Goal: Find specific page/section: Find specific page/section

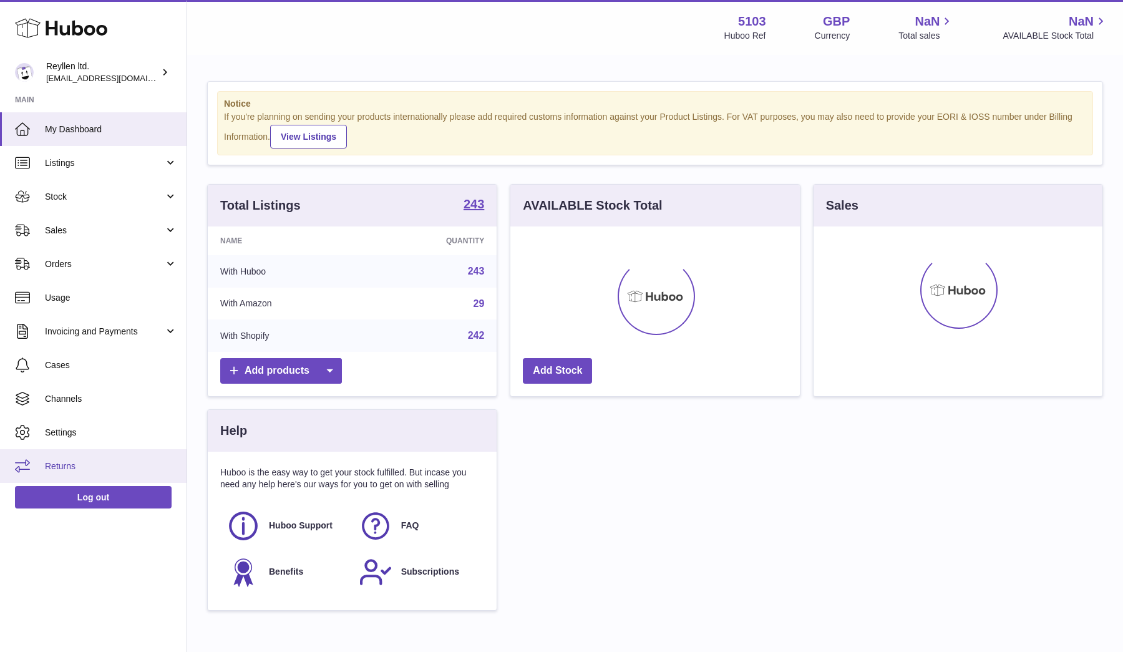
click at [59, 470] on span "Returns" at bounding box center [111, 466] width 132 height 12
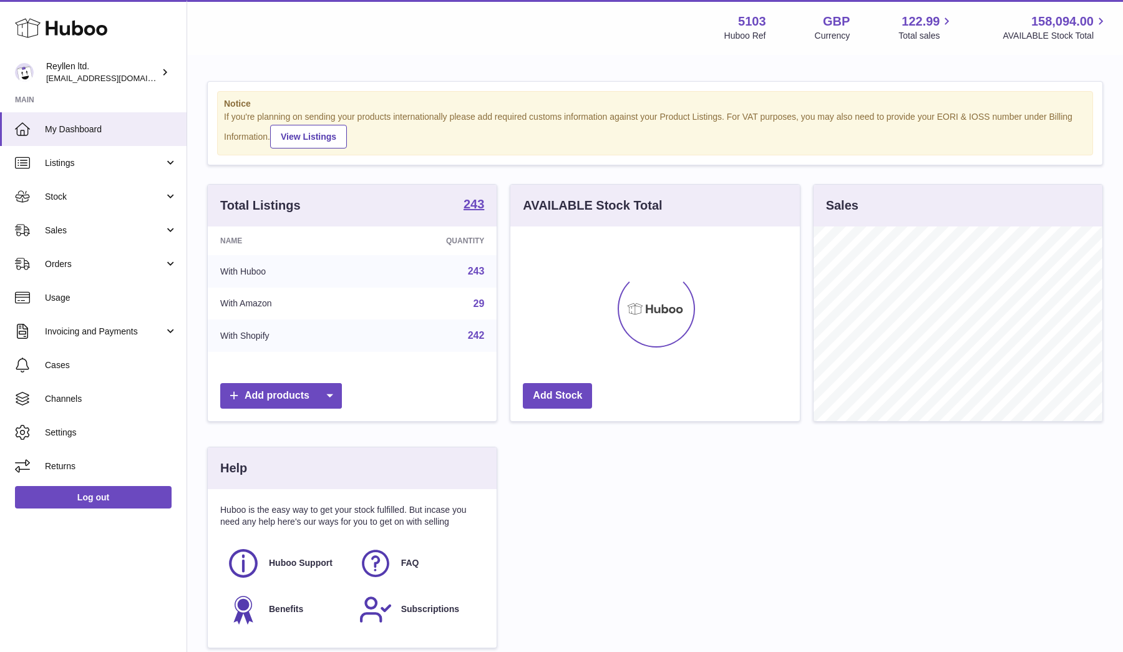
scroll to position [195, 289]
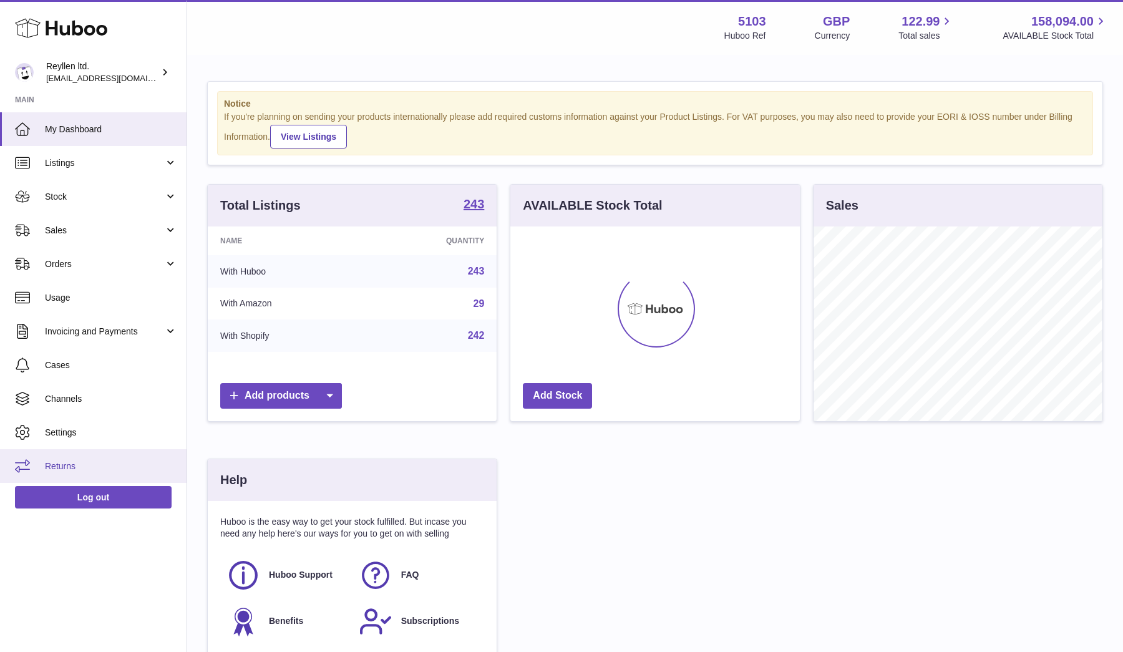
click at [59, 455] on link "Returns" at bounding box center [93, 466] width 187 height 34
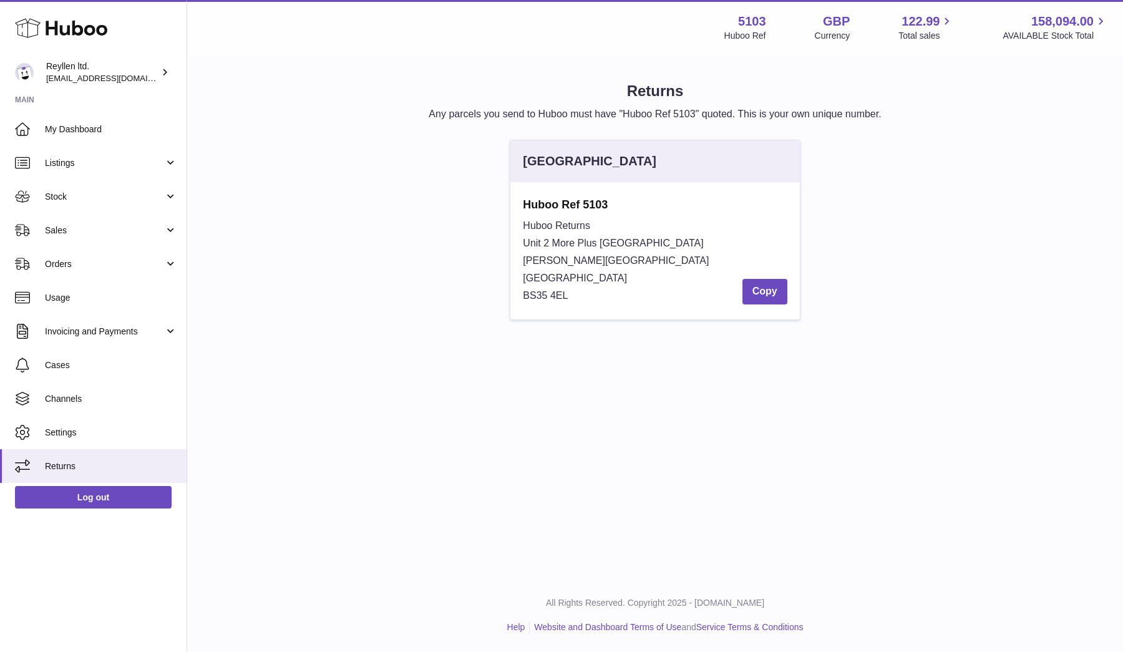
drag, startPoint x: 521, startPoint y: 220, endPoint x: 603, endPoint y: 296, distance: 111.2
click at [603, 296] on div "Huboo Ref 5103 Huboo Returns Unit 2 More Plus Central Park Hudson Ave Severn Be…" at bounding box center [654, 250] width 289 height 137
copy div "Huboo Returns Unit 2 More Plus Central Park Hudson Ave Severn Beach BS35 4EL"
click at [770, 292] on button "Copy" at bounding box center [764, 292] width 45 height 26
